Goal: Transaction & Acquisition: Purchase product/service

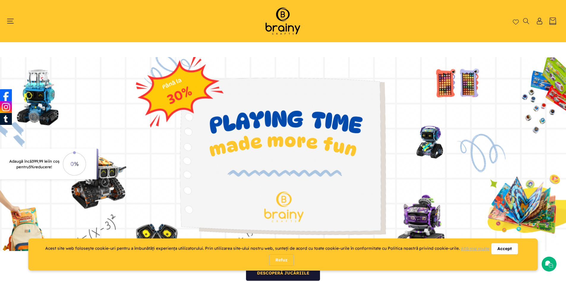
click at [509, 247] on div "Accept" at bounding box center [505, 248] width 26 height 11
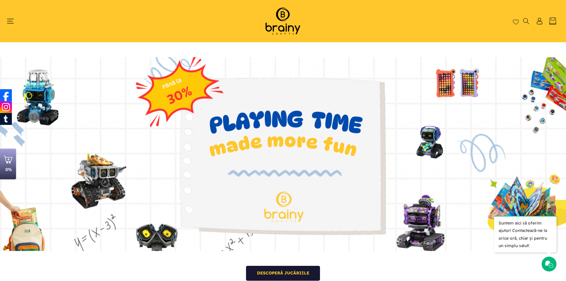
click at [5, 14] on header "Home Shop Kituri de construcție Roboți S.T.E.M. Accesorii S.T.E.M. Puzzle Cum c…" at bounding box center [283, 21] width 566 height 42
click at [7, 18] on header "Home Shop Kituri de construcție Roboți S.T.E.M. Accesorii S.T.E.M. Puzzle Cum c…" at bounding box center [283, 21] width 566 height 42
click at [10, 22] on icon "Meniu" at bounding box center [10, 21] width 7 height 7
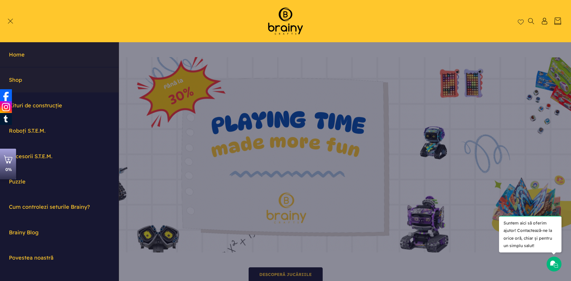
click at [18, 79] on link "Shop" at bounding box center [59, 80] width 119 height 25
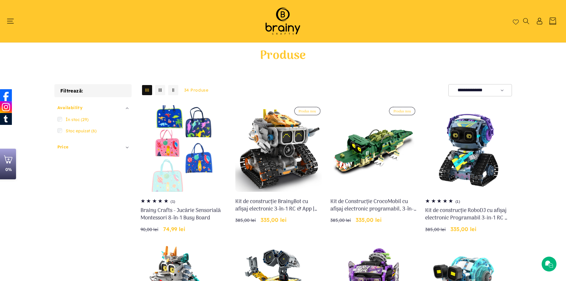
click at [499, 85] on select "**********" at bounding box center [481, 90] width 64 height 12
select select "**********"
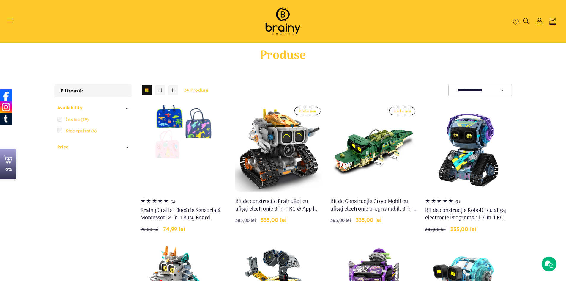
click at [449, 84] on select "**********" at bounding box center [481, 90] width 64 height 12
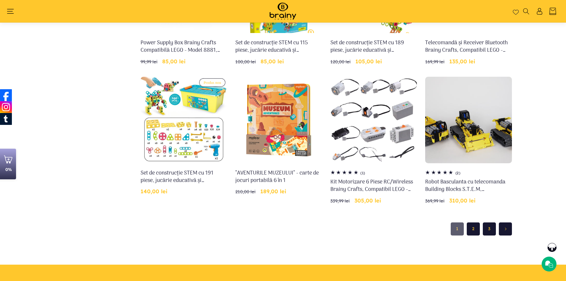
scroll to position [456, 0]
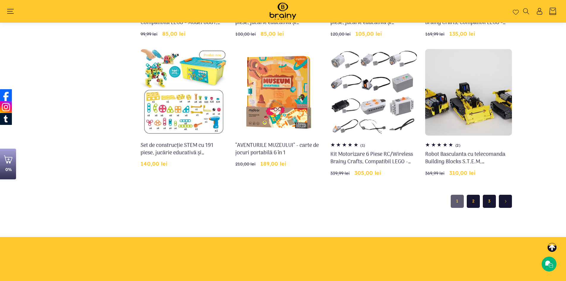
drag, startPoint x: 475, startPoint y: 202, endPoint x: 467, endPoint y: 203, distance: 8.2
click at [475, 202] on link "2" at bounding box center [473, 201] width 13 height 13
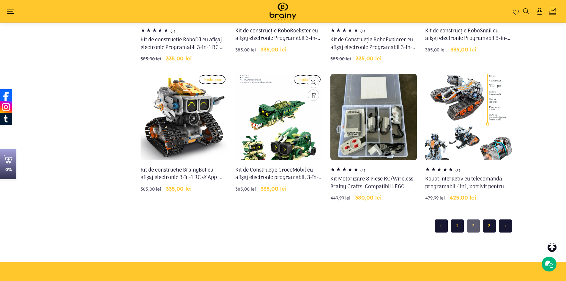
scroll to position [486, 0]
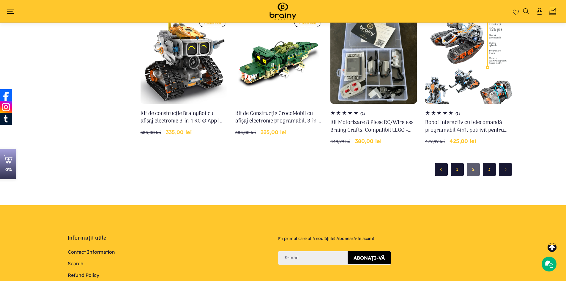
click at [490, 171] on link "3" at bounding box center [489, 169] width 13 height 13
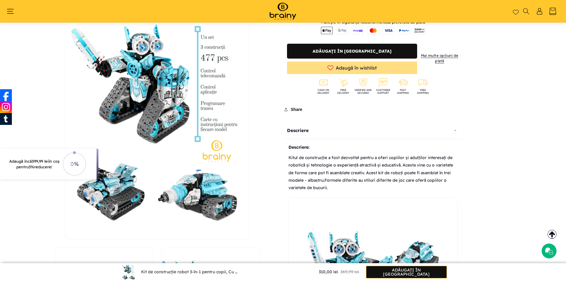
scroll to position [158, 0]
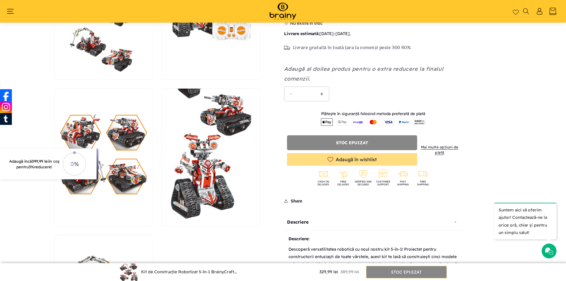
scroll to position [634, 0]
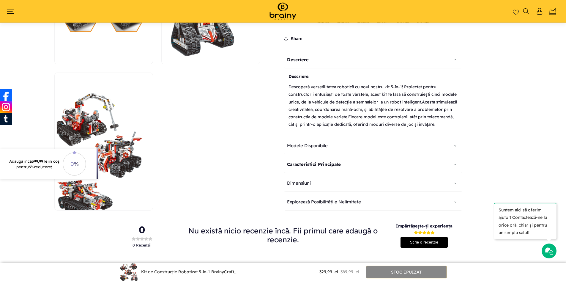
click at [325, 161] on div "Caracteristici Principale" at bounding box center [373, 164] width 178 height 17
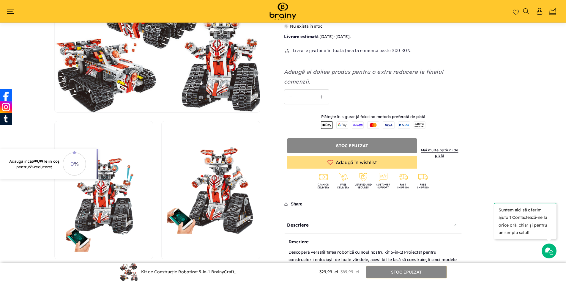
scroll to position [29, 0]
